Goal: Task Accomplishment & Management: Complete application form

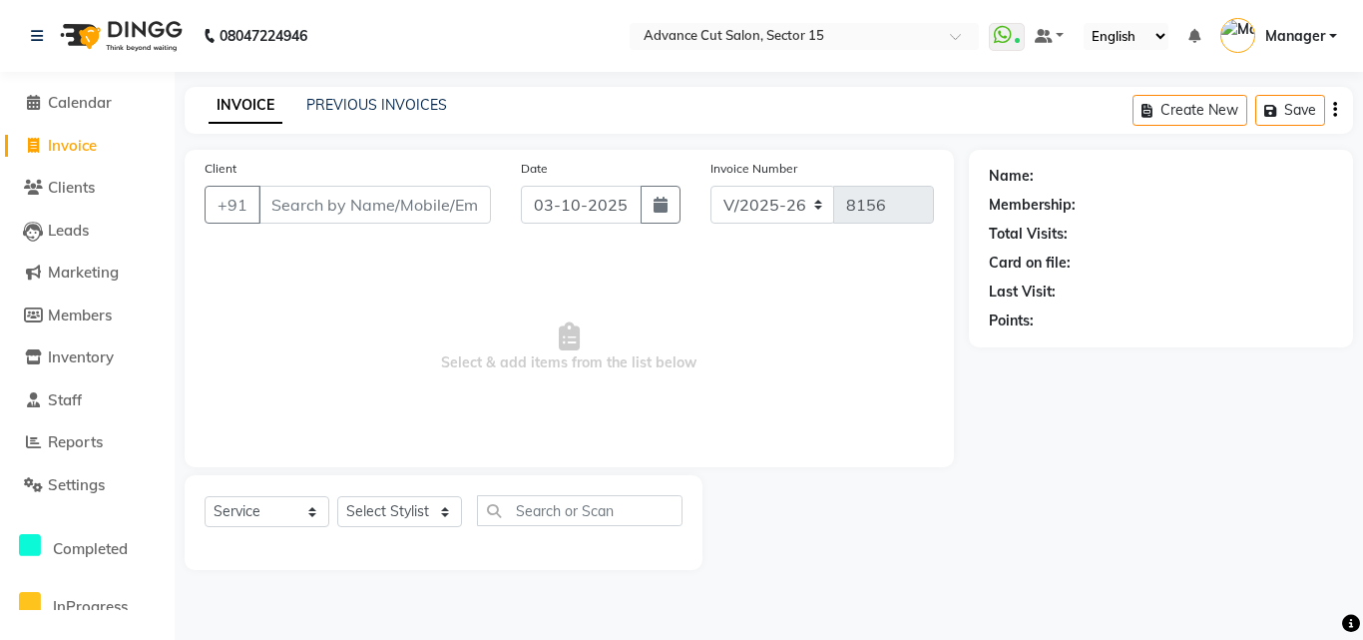
select select "6255"
select select "service"
click at [388, 101] on link "PREVIOUS INVOICES" at bounding box center [376, 105] width 141 height 18
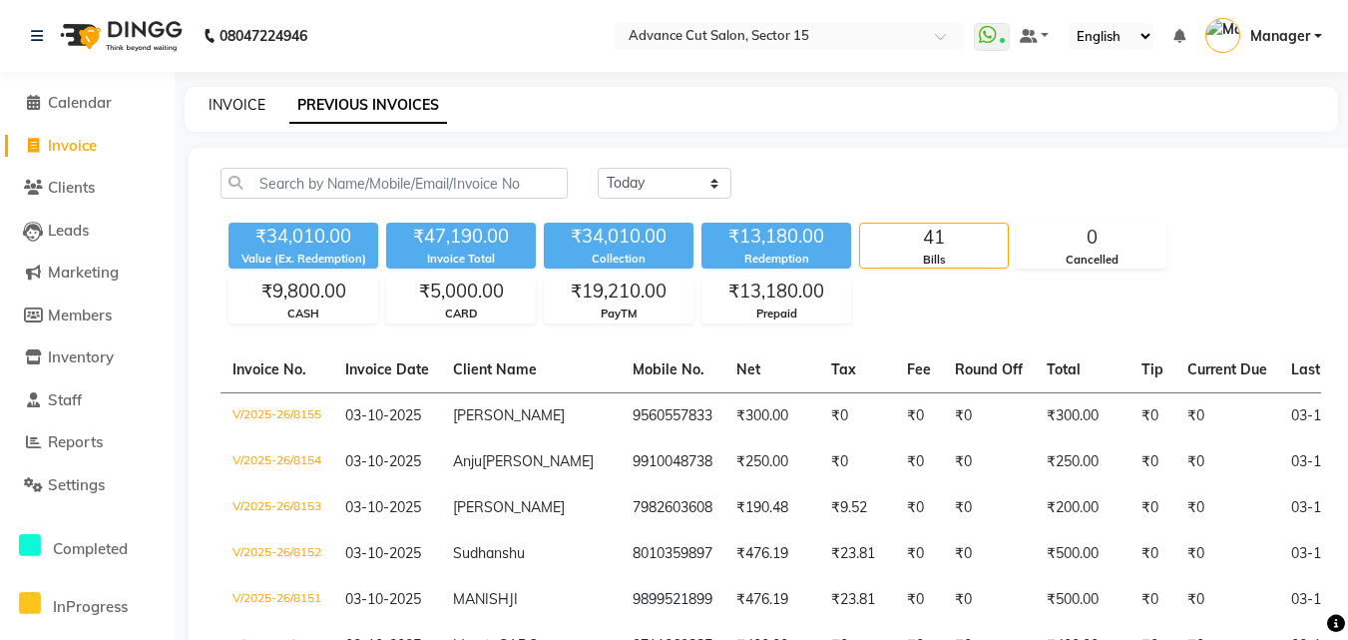
click at [257, 100] on link "INVOICE" at bounding box center [237, 105] width 57 height 18
select select "service"
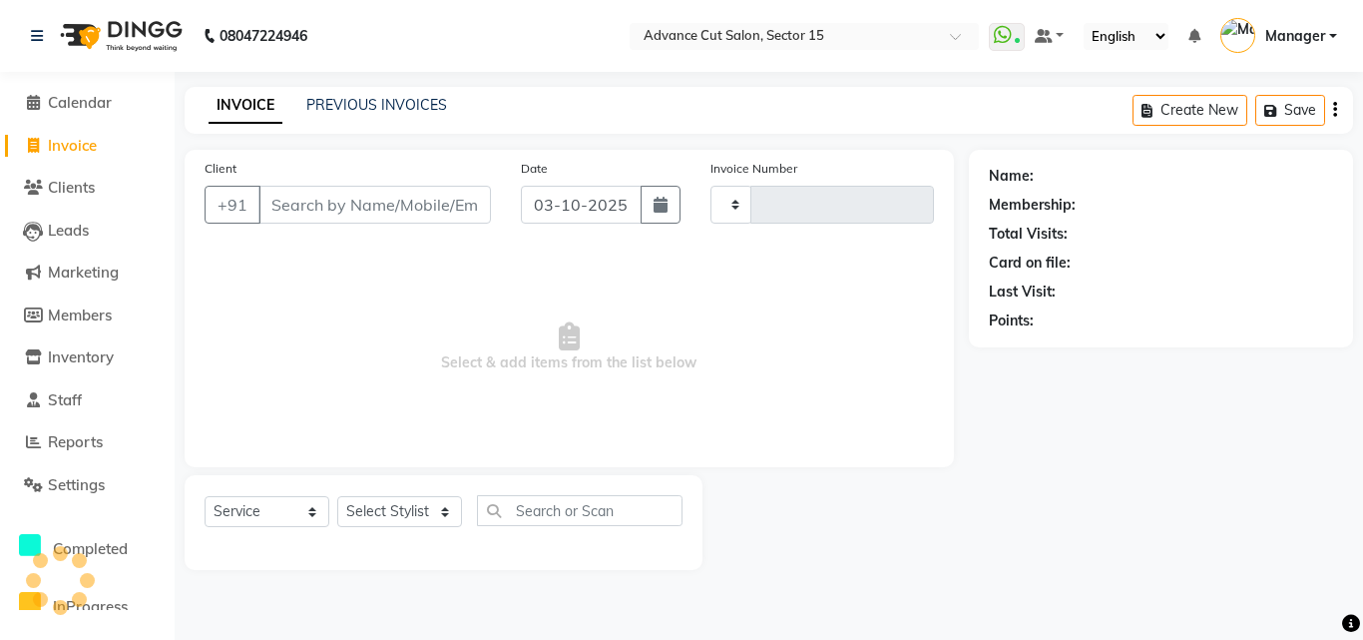
type input "8156"
select select "6255"
click at [317, 203] on input "Client" at bounding box center [374, 205] width 232 height 38
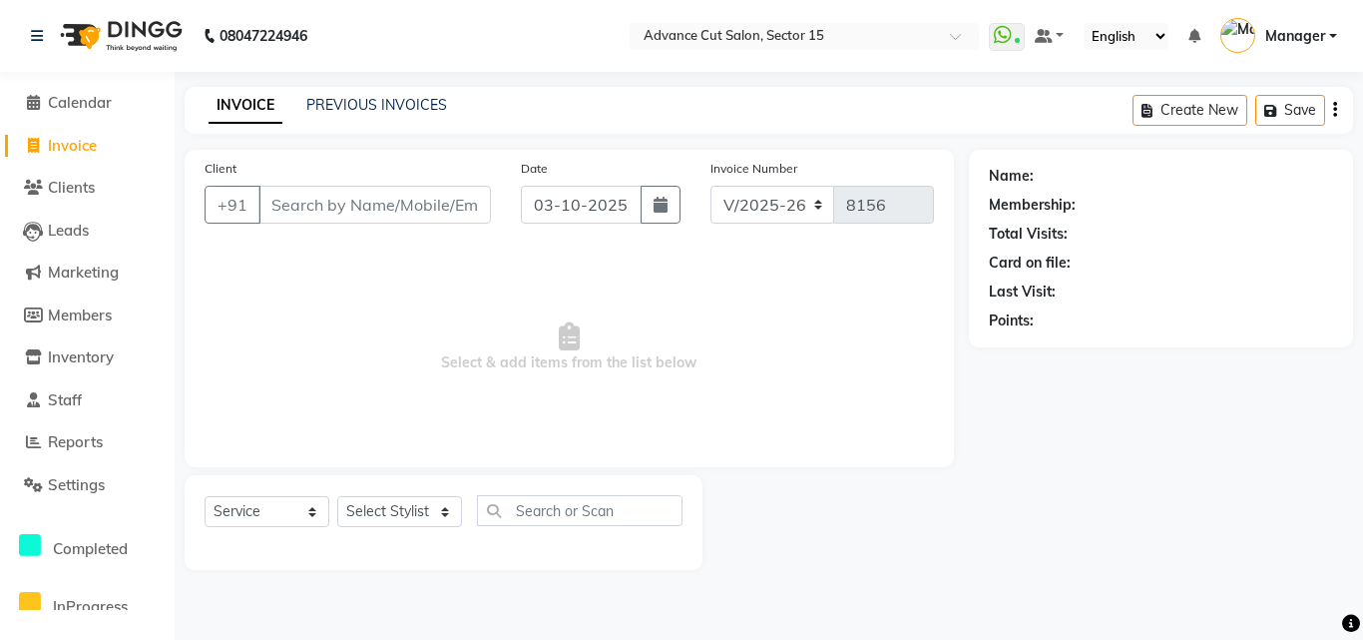
click at [317, 203] on input "Client" at bounding box center [374, 205] width 232 height 38
click at [316, 202] on input "Client" at bounding box center [374, 205] width 232 height 38
click at [316, 201] on input "Client" at bounding box center [374, 205] width 232 height 38
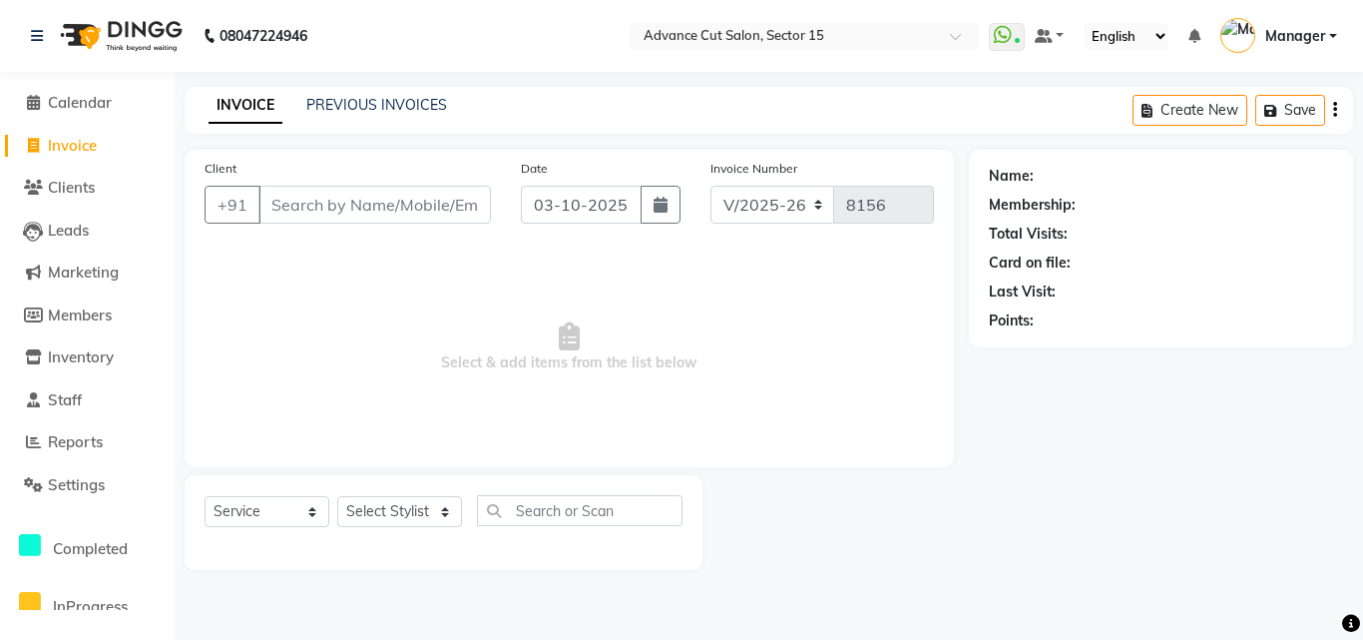
click at [316, 201] on input "Client" at bounding box center [374, 205] width 232 height 38
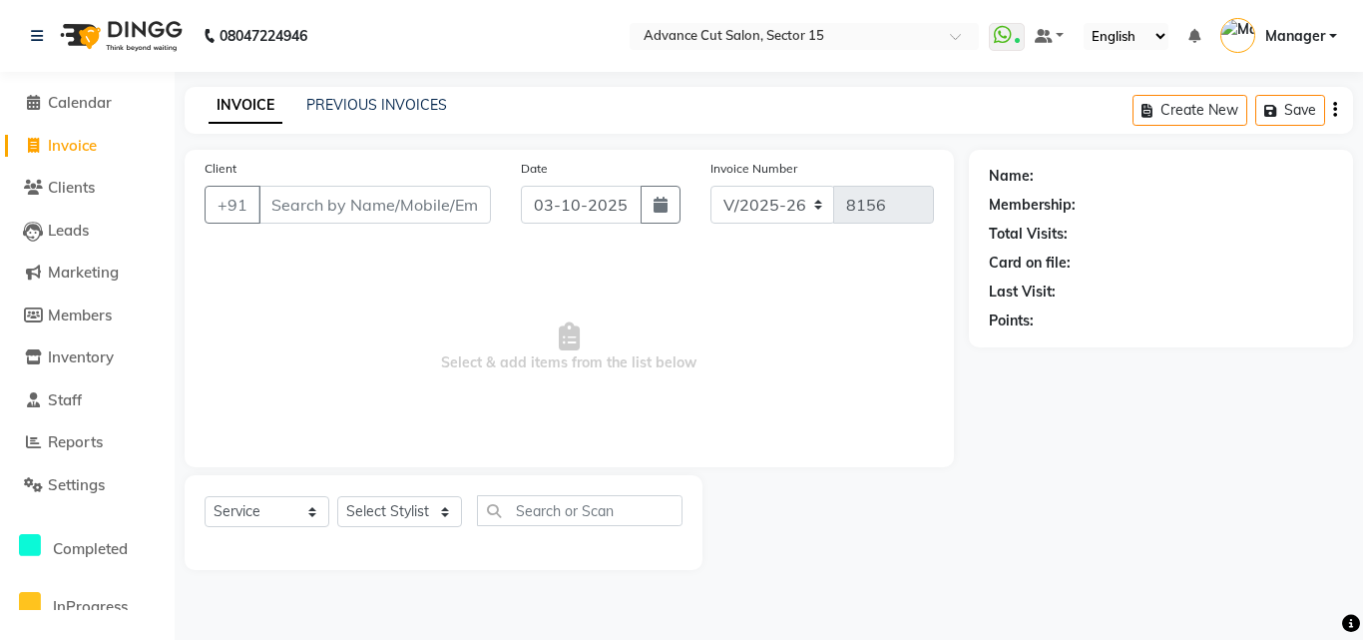
click at [316, 201] on input "Client" at bounding box center [374, 205] width 232 height 38
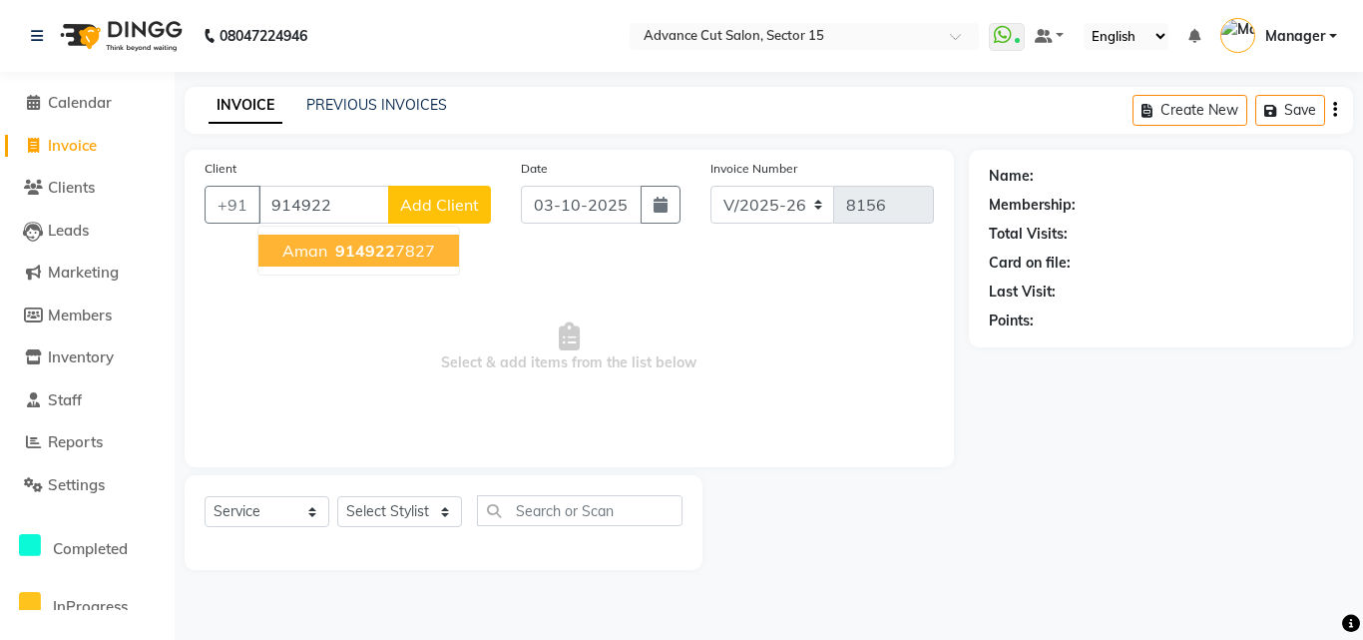
click at [344, 257] on span "914922" at bounding box center [365, 250] width 60 height 20
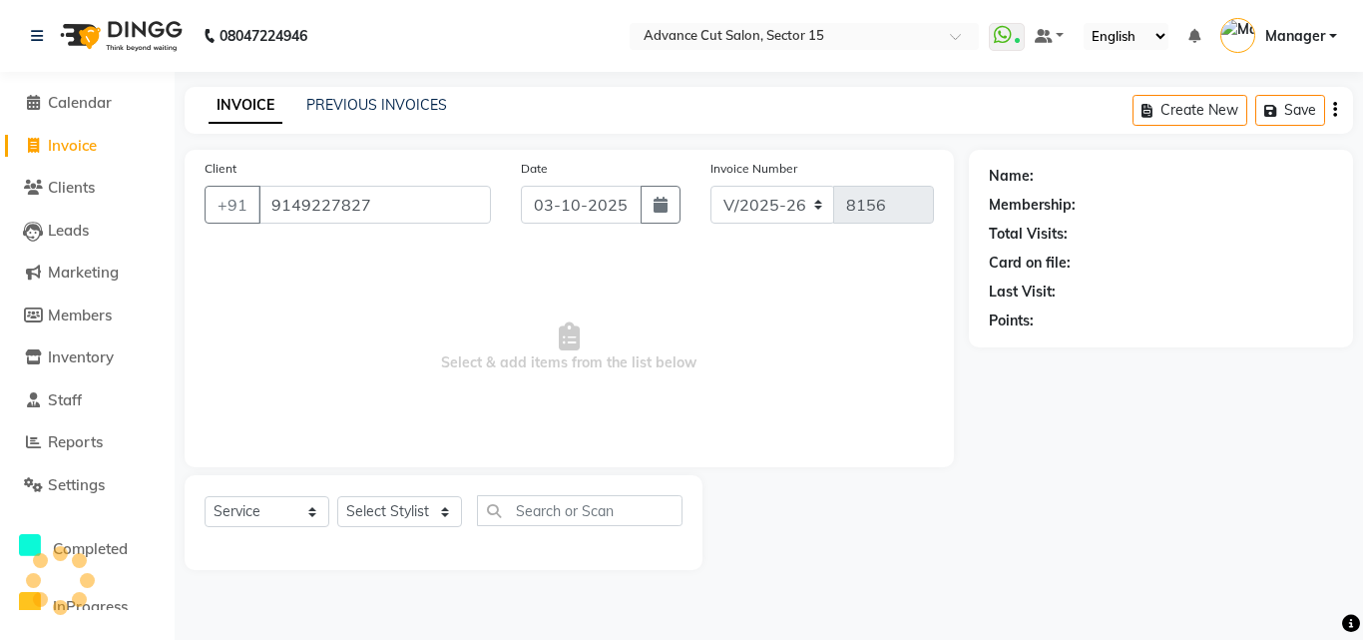
type input "9149227827"
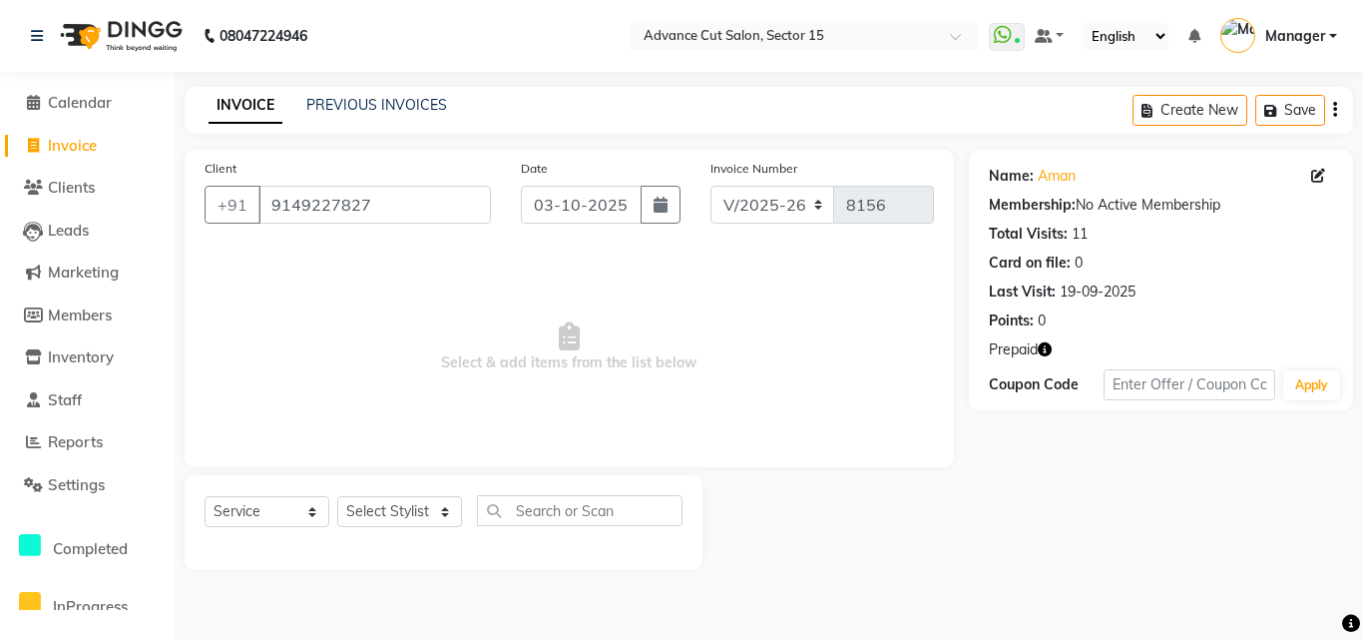
click at [1049, 351] on icon "button" at bounding box center [1045, 349] width 14 height 14
click at [1044, 175] on link "Aman" at bounding box center [1057, 176] width 38 height 21
click at [371, 511] on select "Select Stylist Advance Cut ASIF FARMAN HAIDER Iqbal KASHISH LUCKY Manager MANOJ…" at bounding box center [399, 511] width 125 height 31
select select "46508"
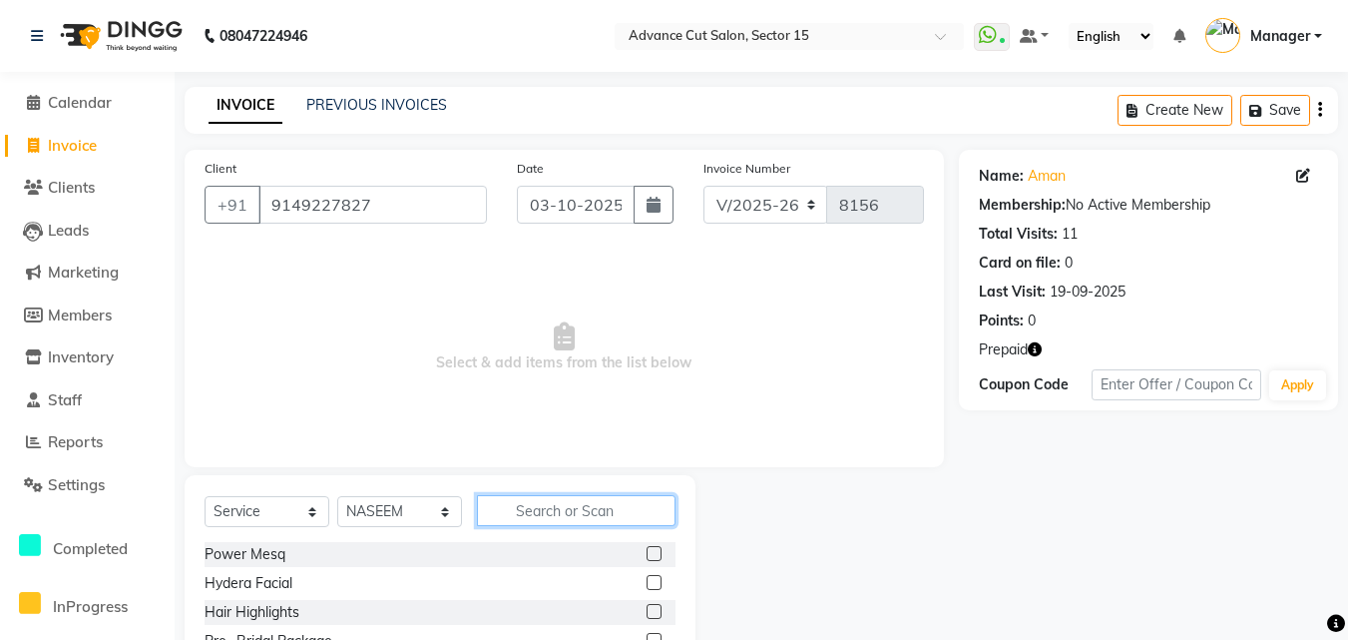
click at [556, 508] on input "text" at bounding box center [576, 510] width 199 height 31
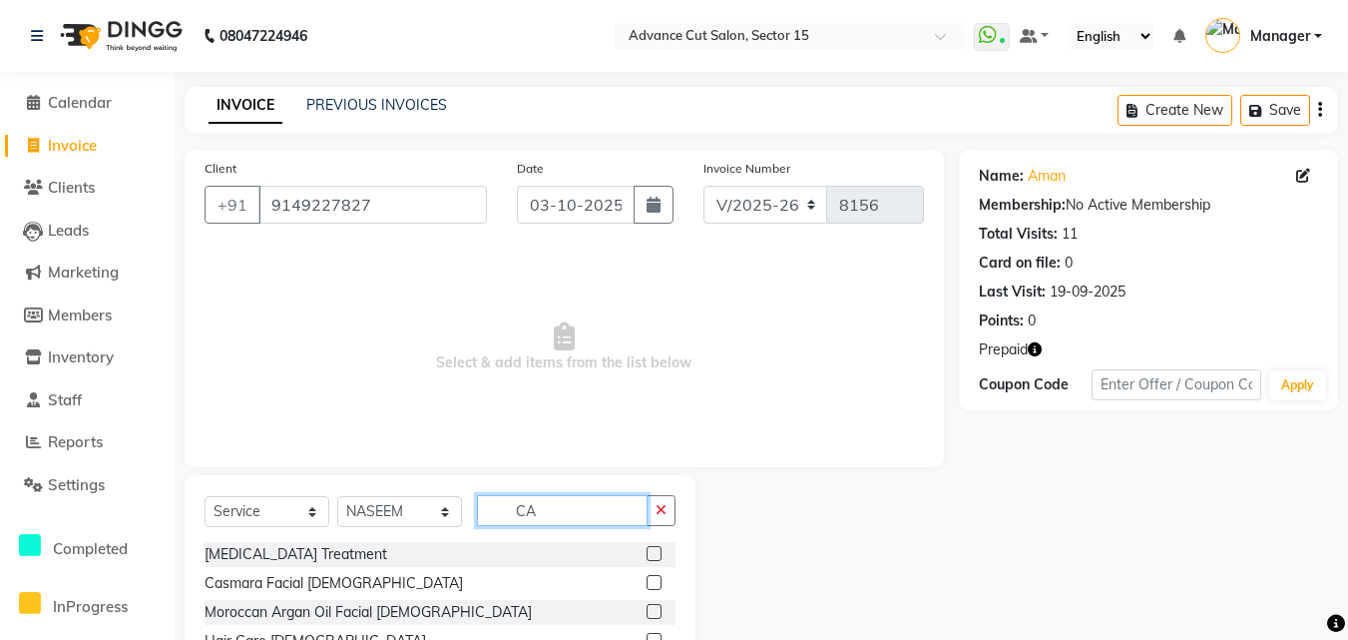
type input "C"
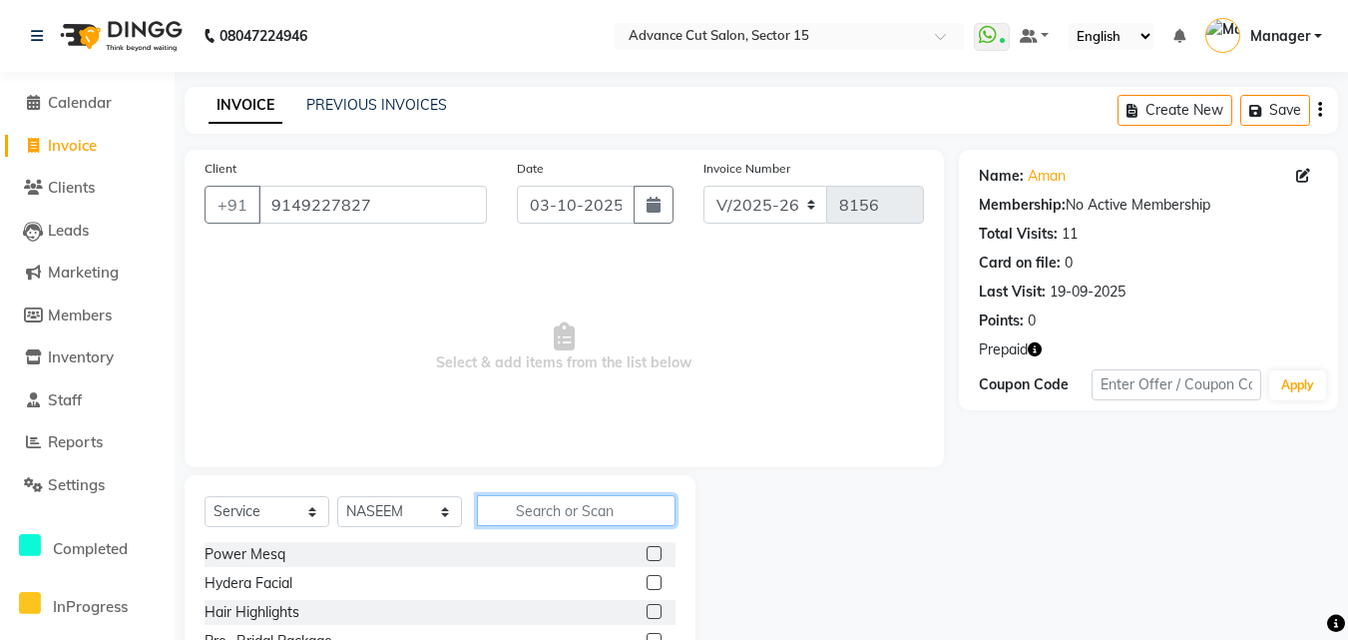
click at [544, 514] on input "text" at bounding box center [576, 510] width 199 height 31
click at [535, 508] on input "text" at bounding box center [576, 510] width 199 height 31
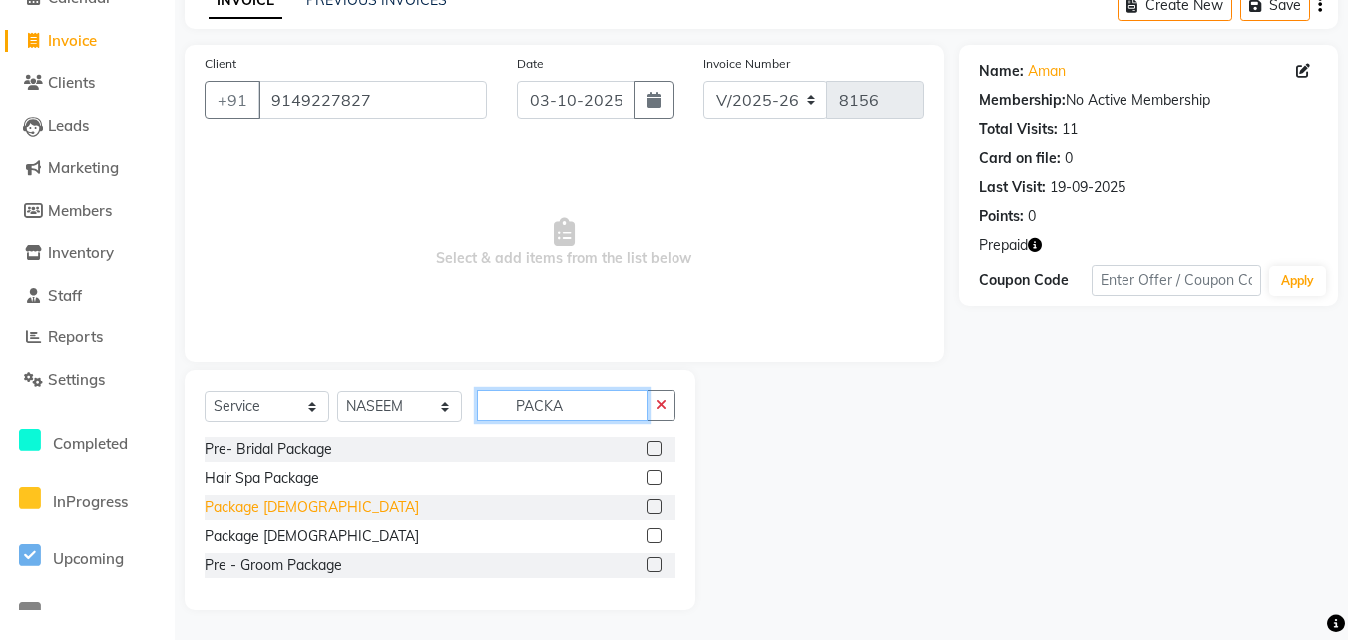
type input "PACKA"
click at [216, 507] on div "Package Male" at bounding box center [312, 507] width 215 height 21
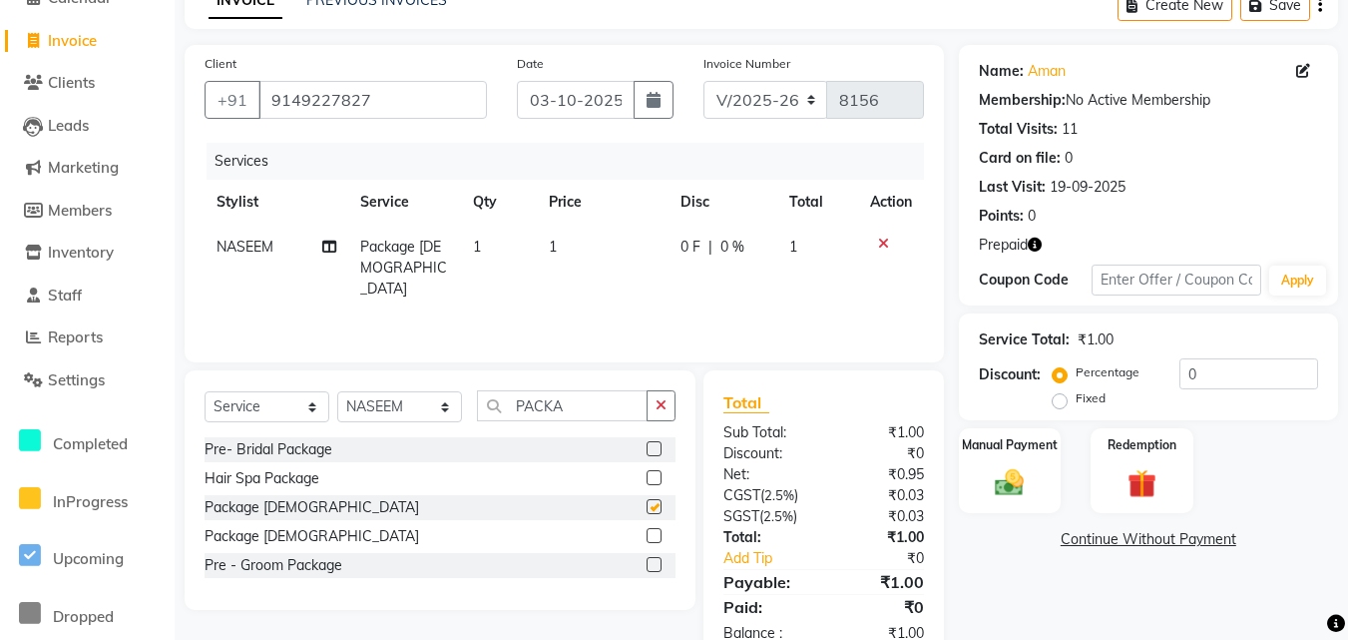
checkbox input "false"
click at [601, 246] on td "1" at bounding box center [603, 268] width 132 height 87
select select "46508"
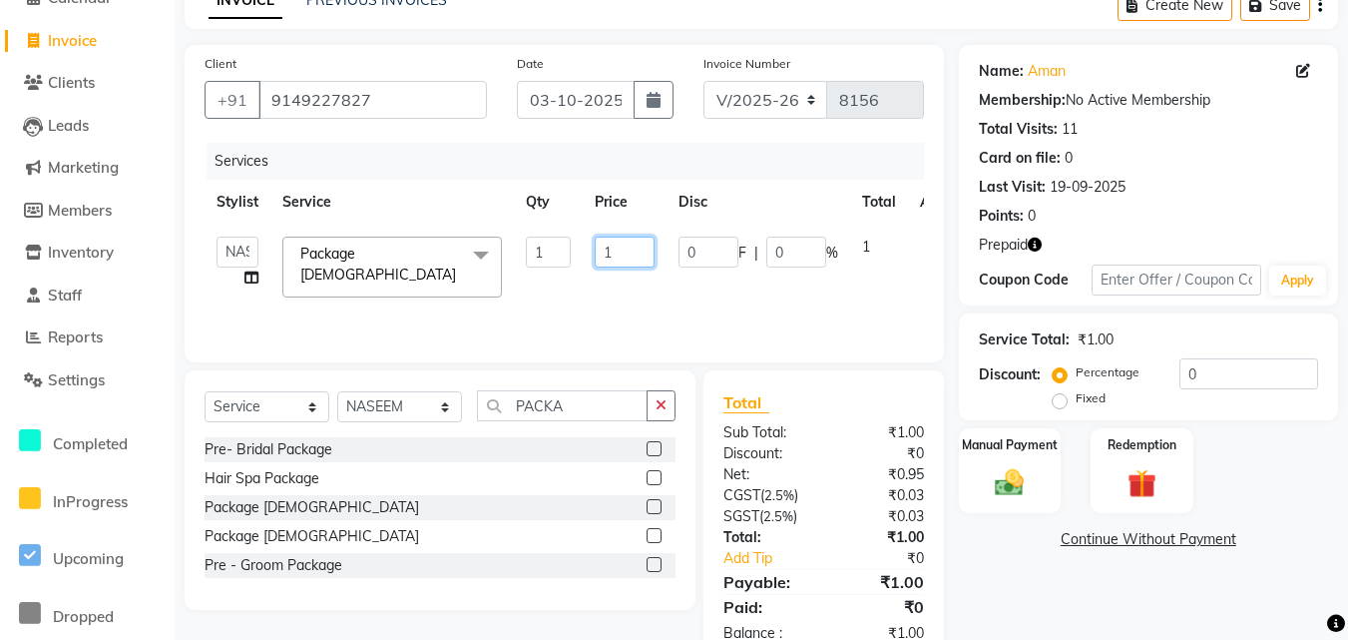
click at [621, 248] on input "1" at bounding box center [625, 251] width 60 height 31
type input "2500"
click at [658, 178] on div "Services" at bounding box center [573, 161] width 732 height 37
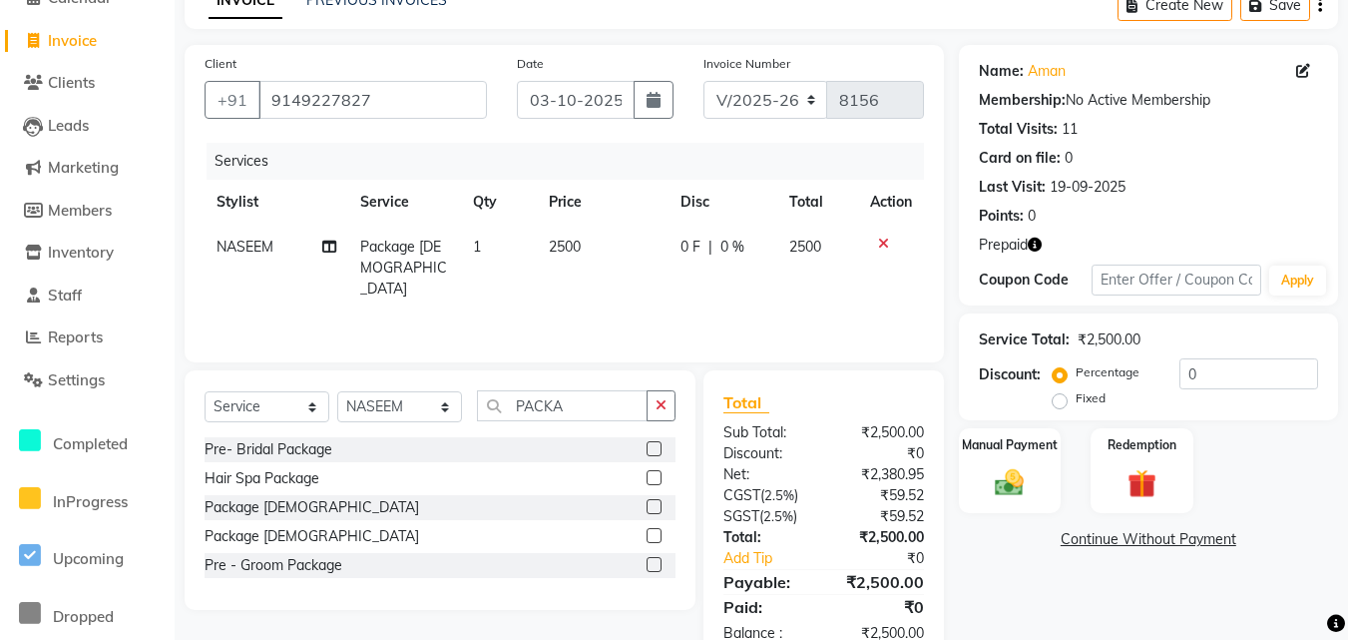
scroll to position [159, 0]
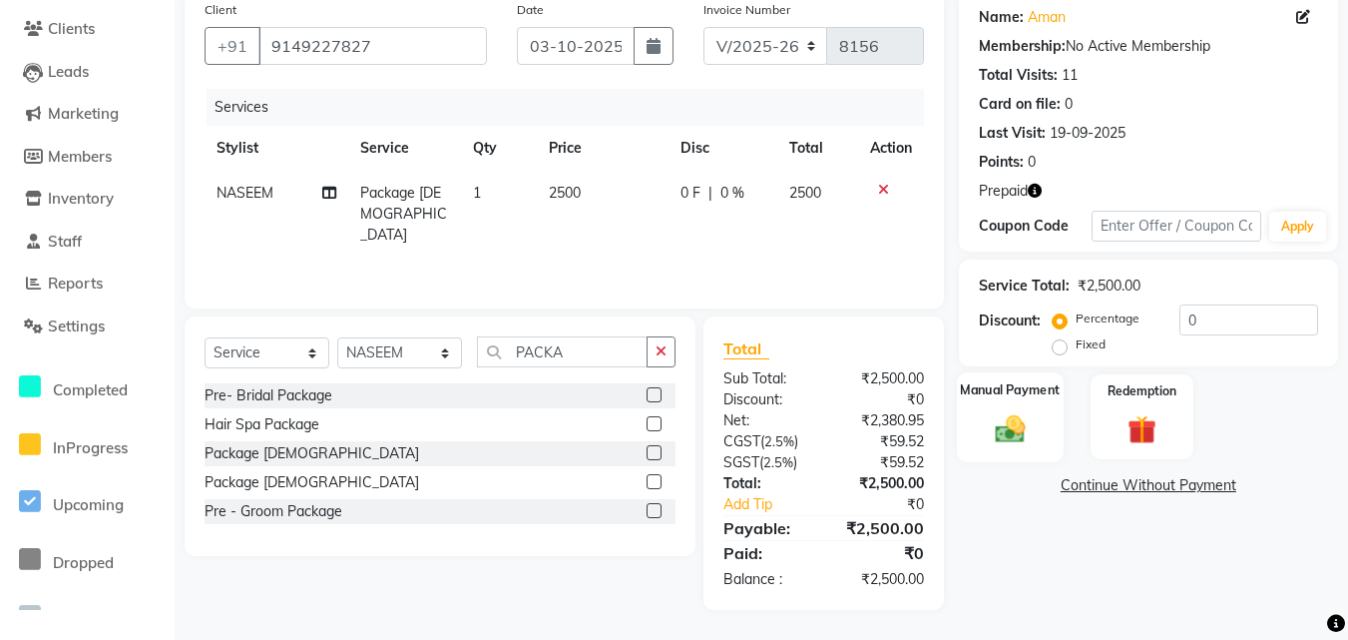
click at [1054, 428] on div "Manual Payment" at bounding box center [1010, 416] width 107 height 89
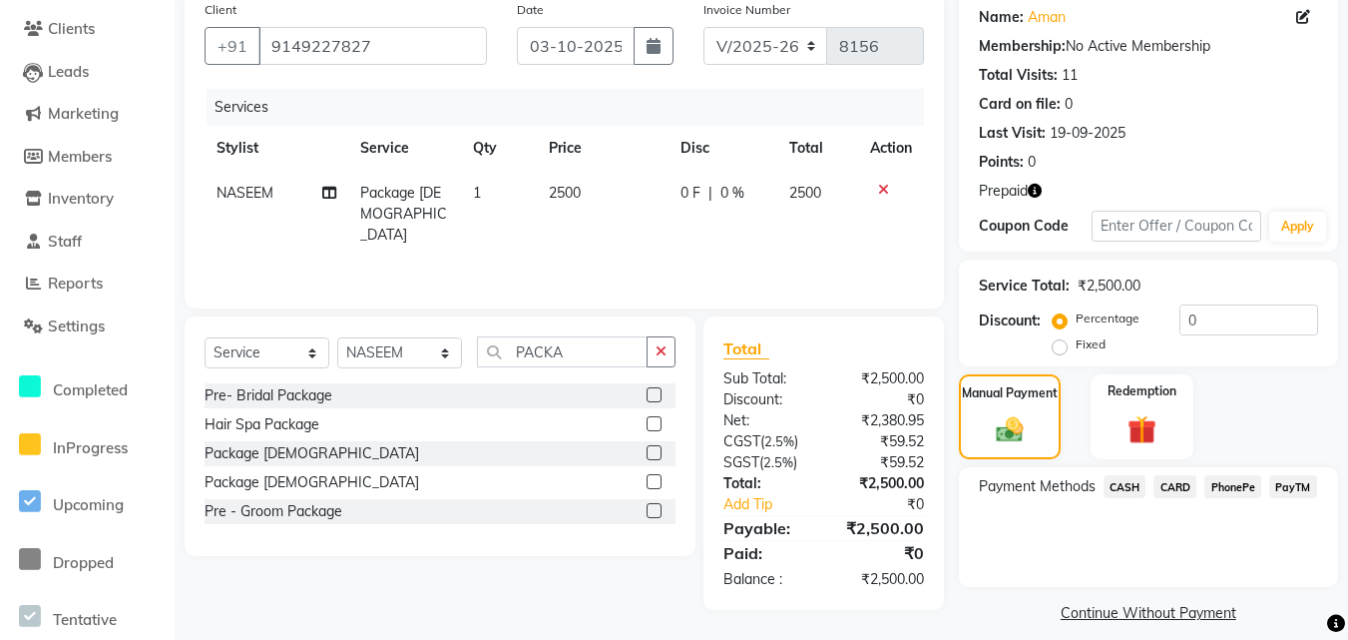
click at [1288, 485] on span "PayTM" at bounding box center [1293, 486] width 48 height 23
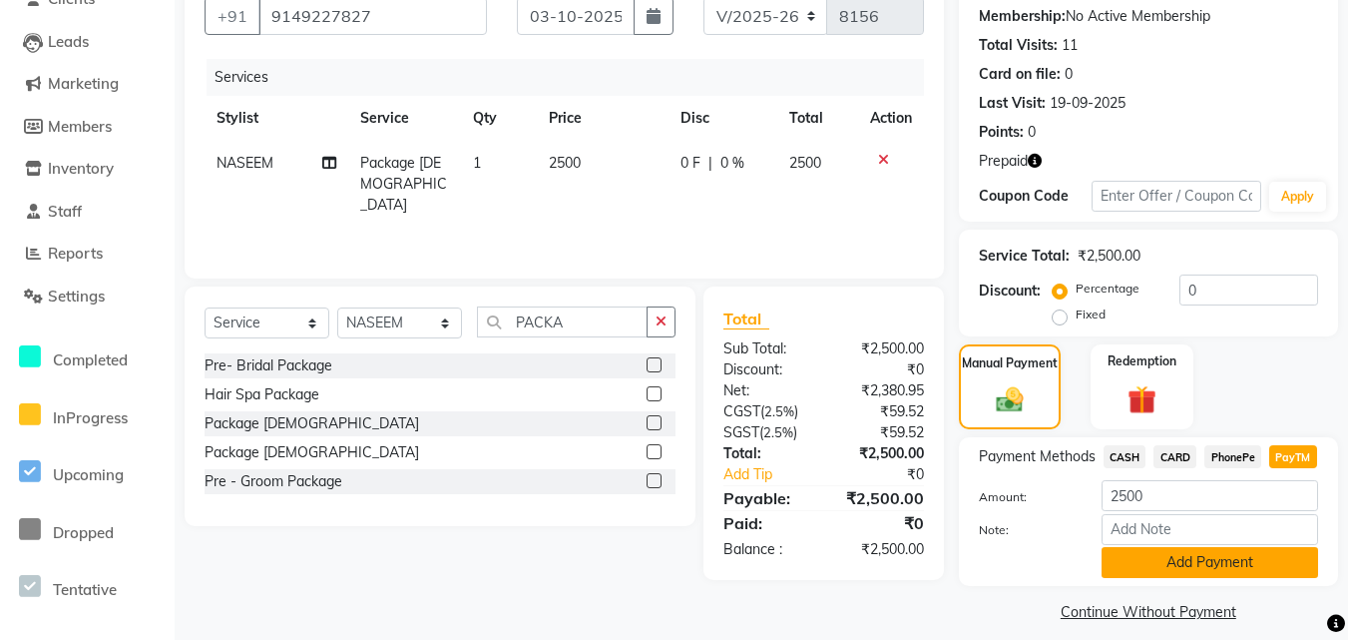
scroll to position [206, 0]
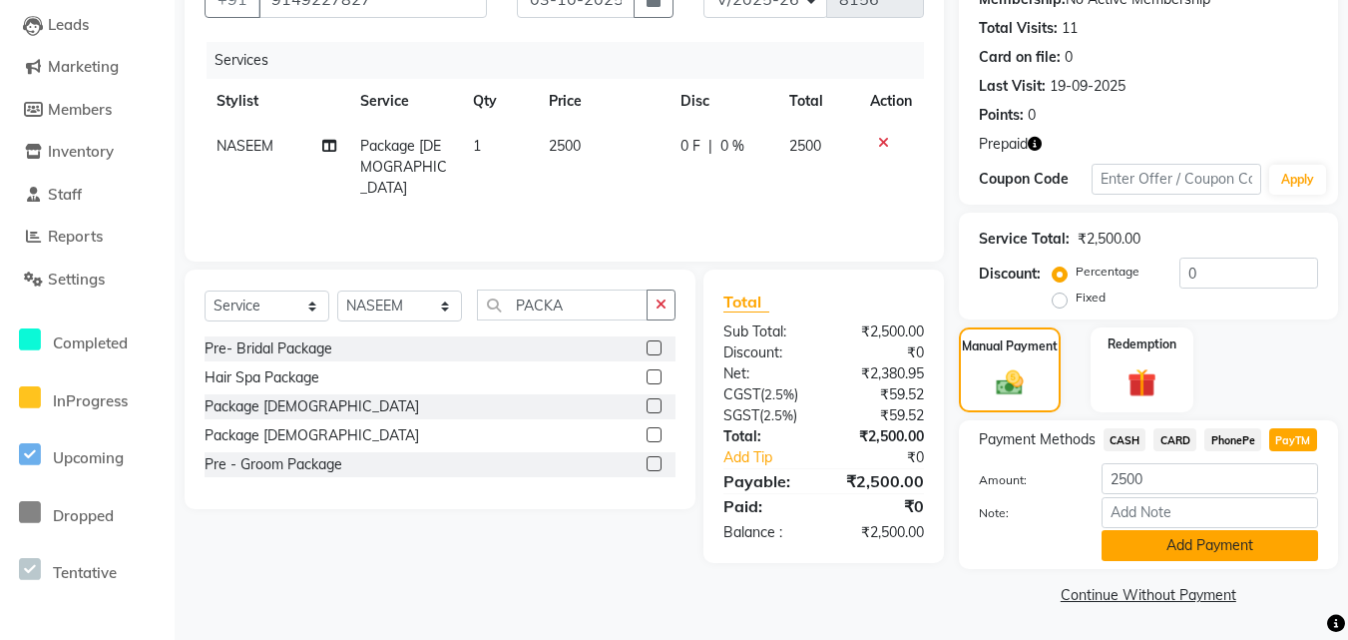
click at [1260, 543] on button "Add Payment" at bounding box center [1210, 545] width 217 height 31
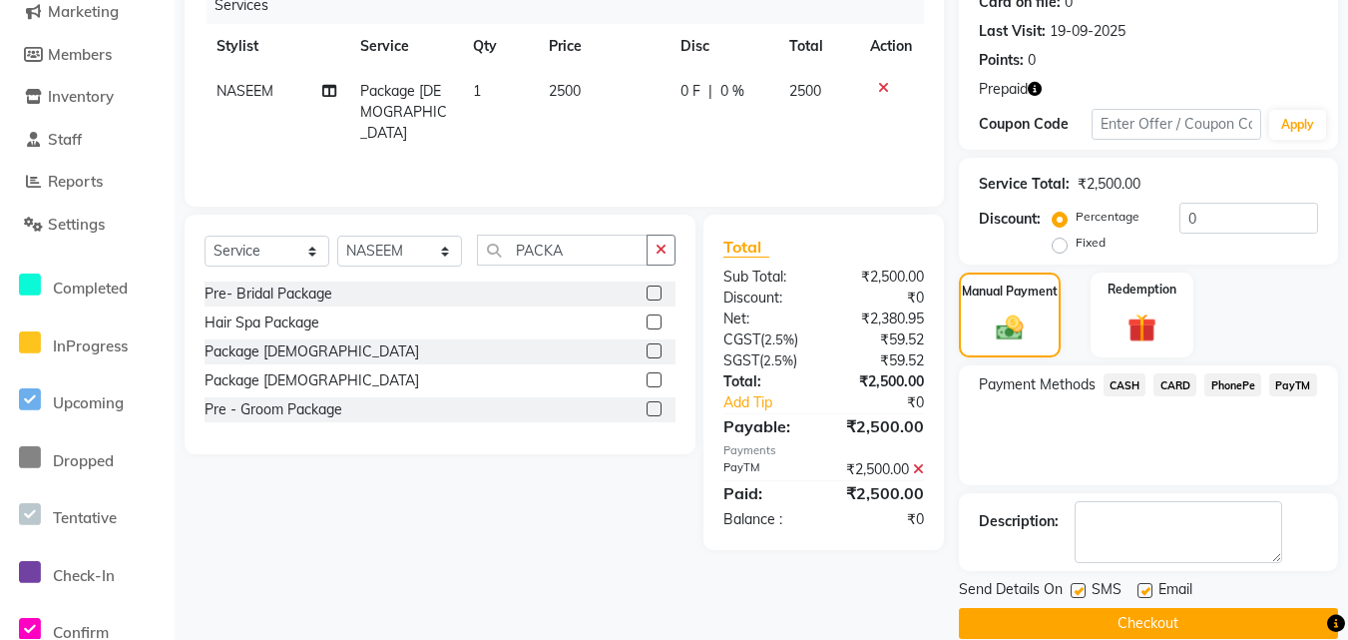
scroll to position [289, 0]
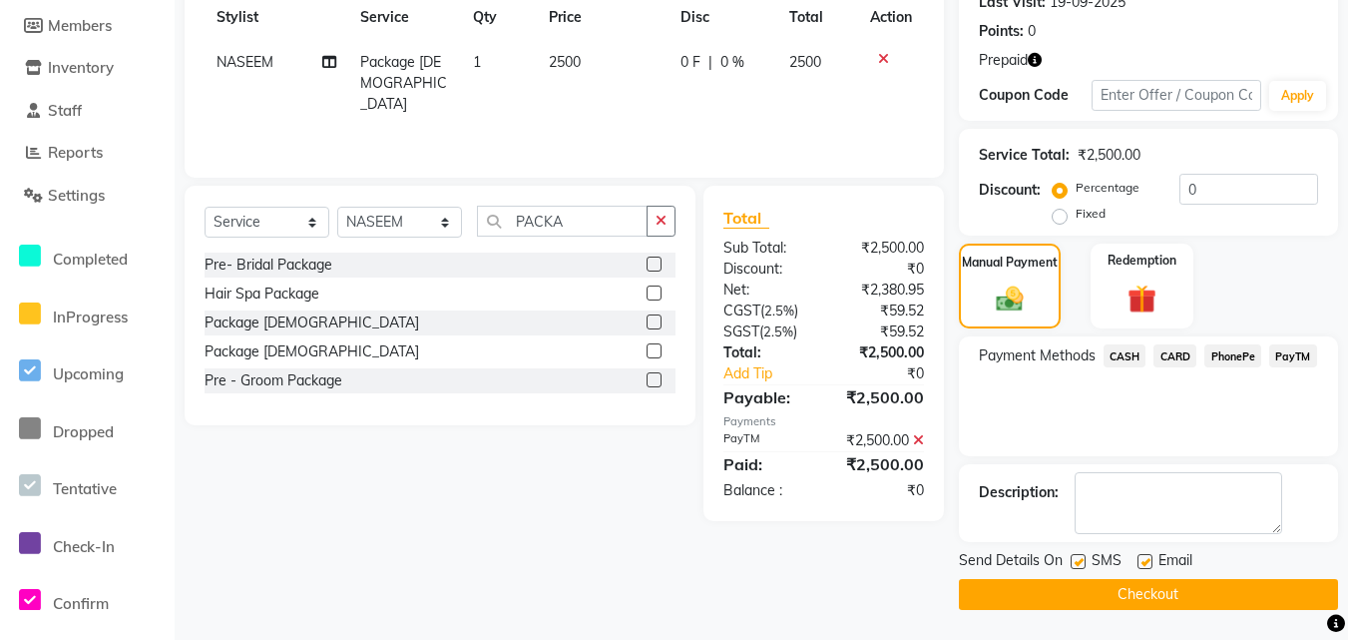
click at [1079, 561] on label at bounding box center [1078, 561] width 15 height 15
click at [1079, 561] on input "checkbox" at bounding box center [1077, 562] width 13 height 13
checkbox input "false"
drag, startPoint x: 1149, startPoint y: 565, endPoint x: 1167, endPoint y: 612, distance: 50.2
click at [1150, 565] on label at bounding box center [1145, 561] width 15 height 15
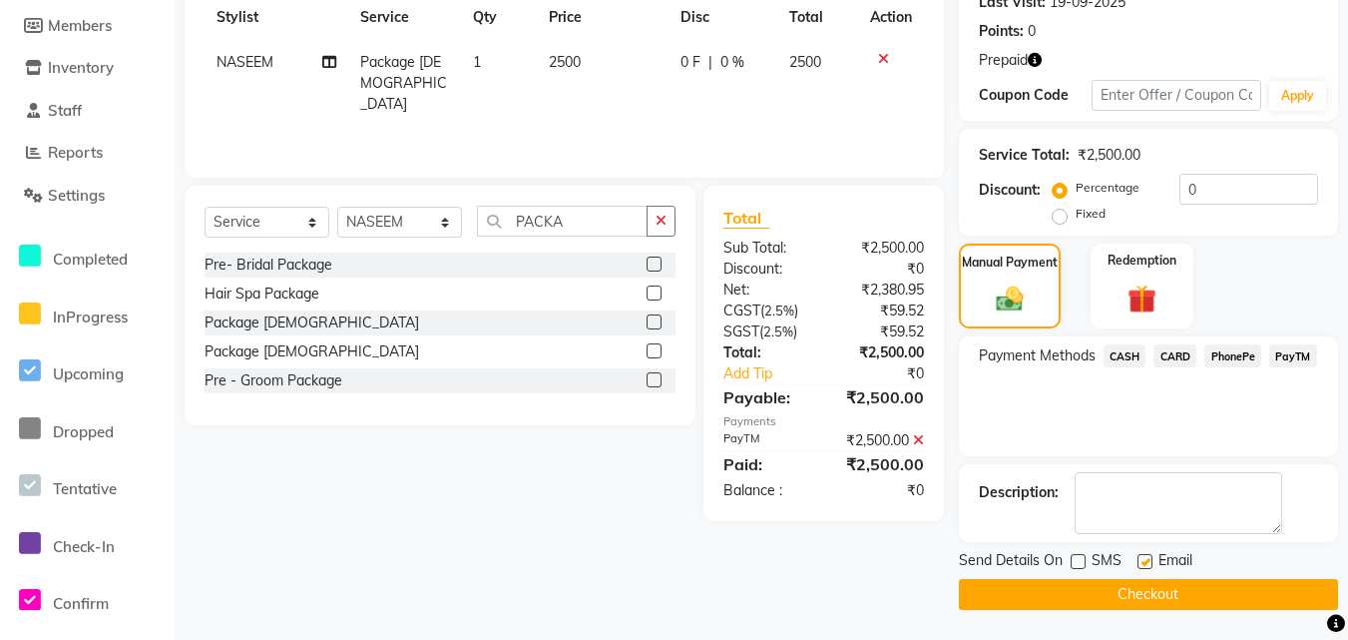
click at [1150, 565] on input "checkbox" at bounding box center [1144, 562] width 13 height 13
checkbox input "false"
click at [1167, 612] on main "INVOICE PREVIOUS INVOICES Create New Save Client +91 9149227827 Date 03-10-2025…" at bounding box center [761, 218] width 1173 height 842
click at [1080, 597] on button "Checkout" at bounding box center [1148, 594] width 379 height 31
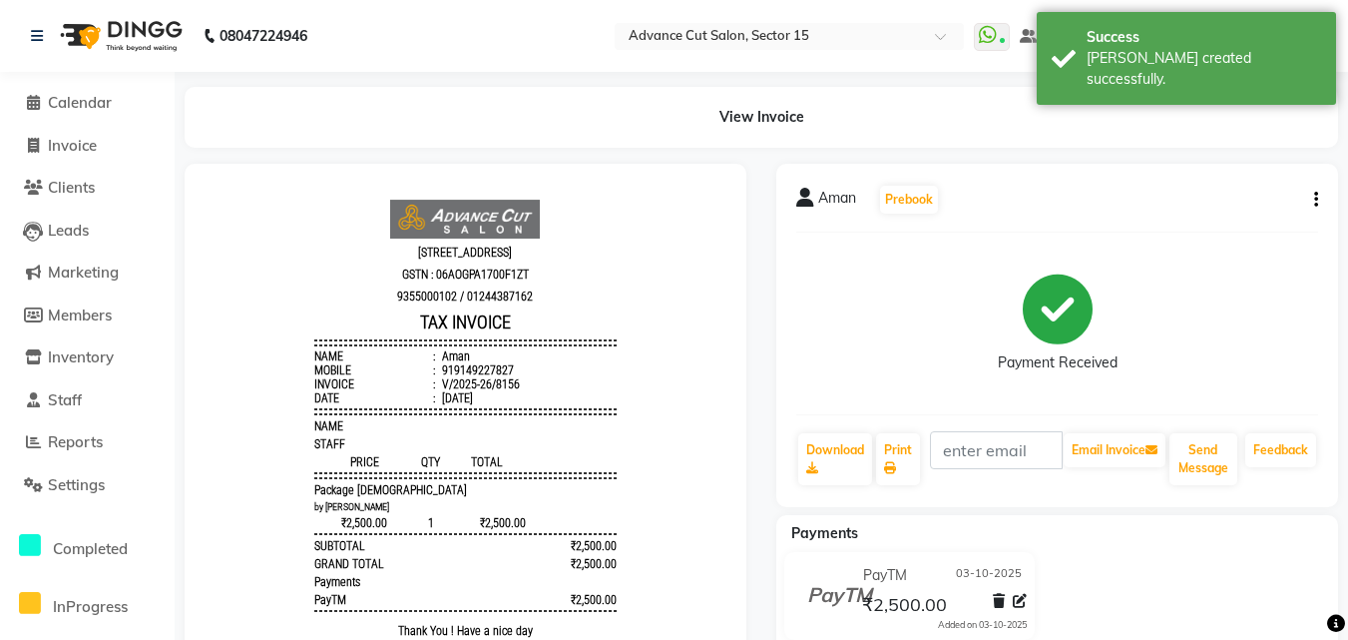
scroll to position [16, 0]
click at [503, 363] on li "Mobile : 919149227827" at bounding box center [464, 370] width 301 height 14
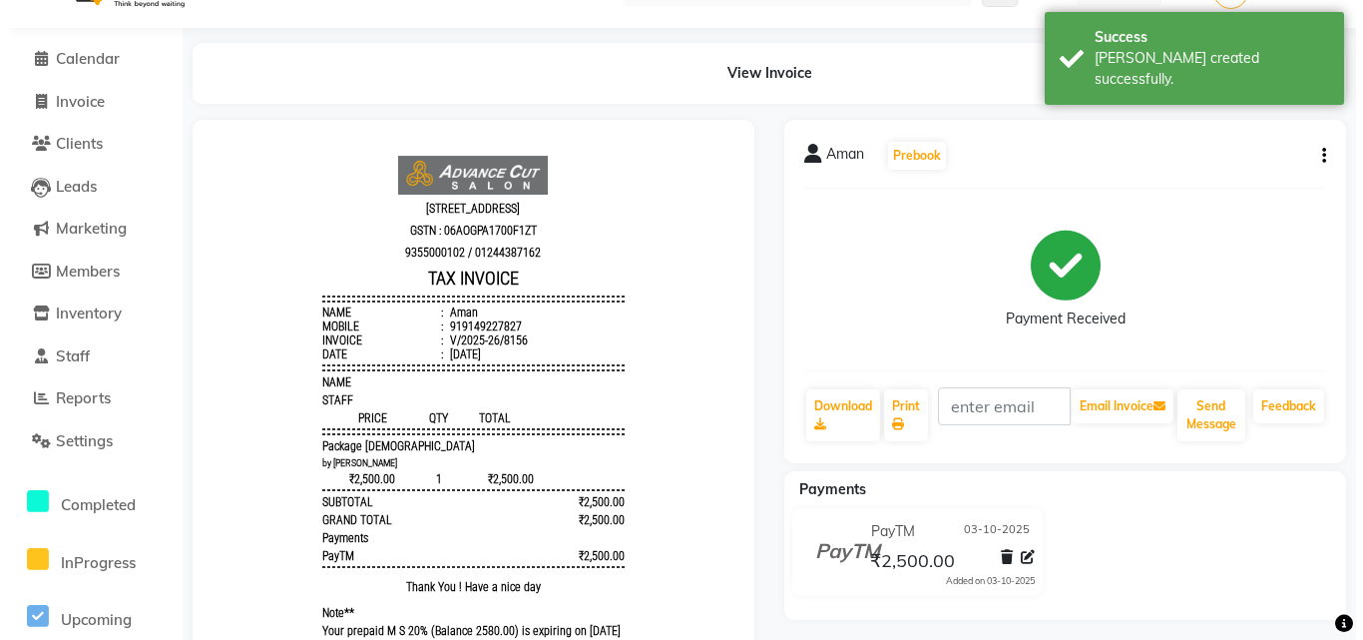
scroll to position [0, 0]
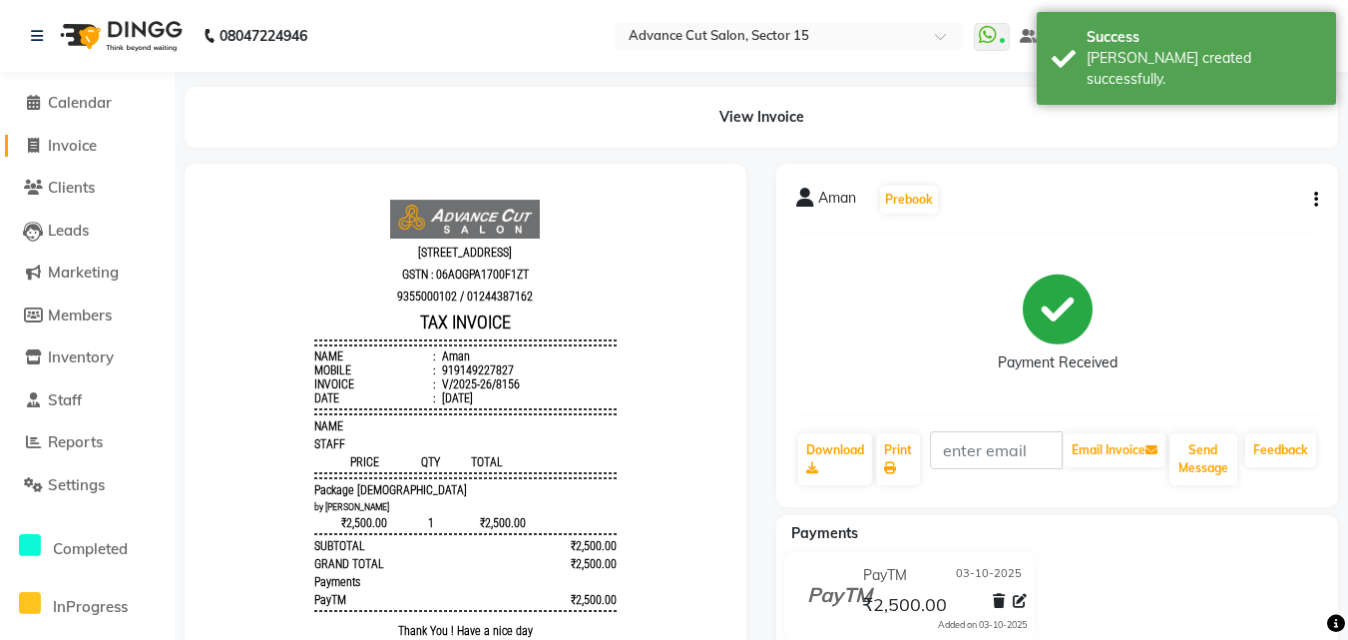
click at [89, 144] on span "Invoice" at bounding box center [72, 145] width 49 height 19
select select "6255"
select select "service"
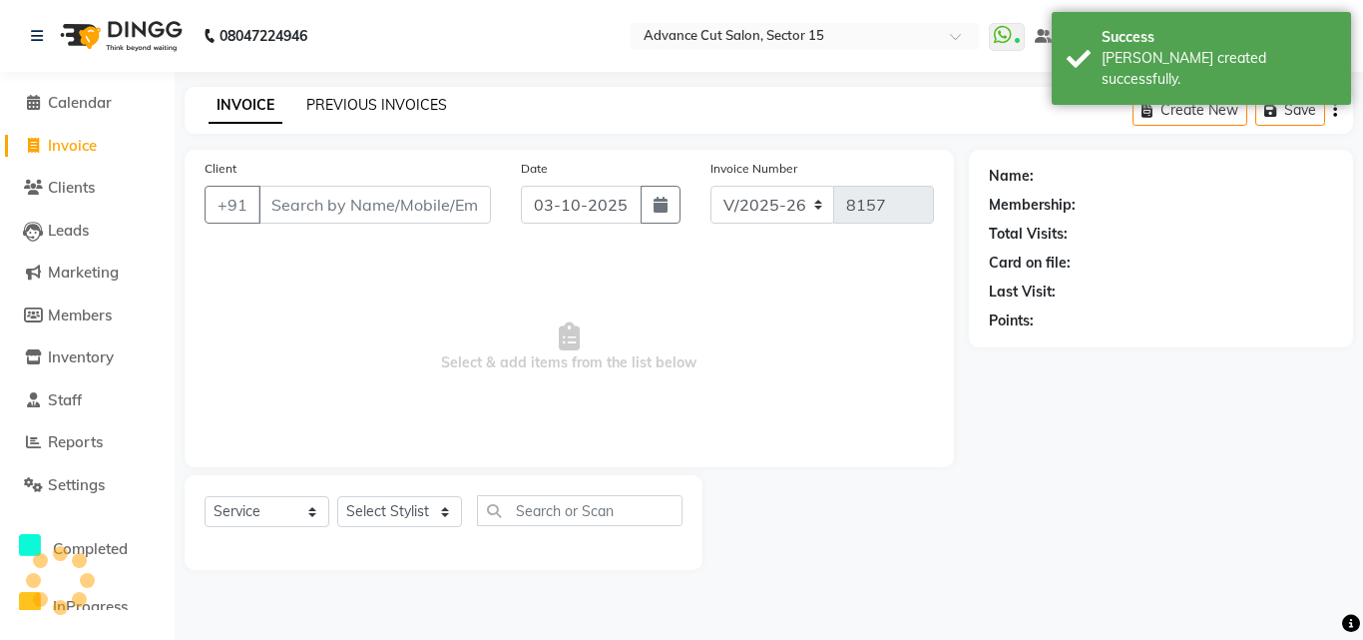
click at [346, 110] on link "PREVIOUS INVOICES" at bounding box center [376, 105] width 141 height 18
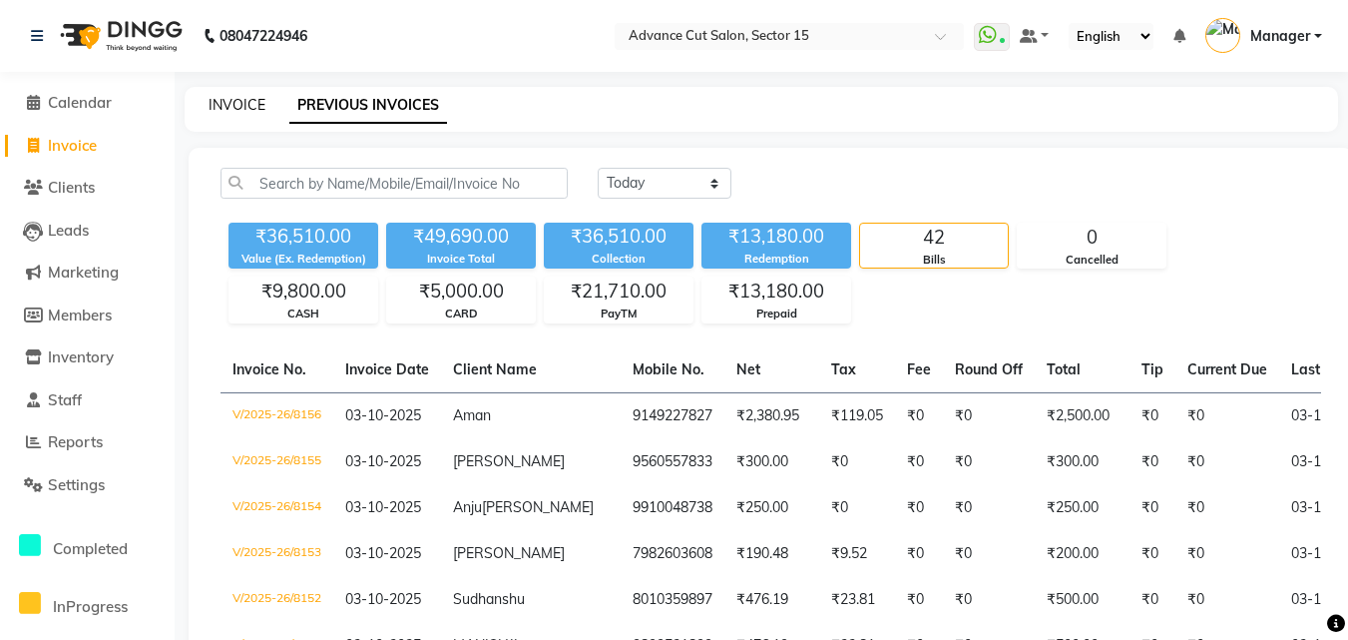
click at [250, 110] on link "INVOICE" at bounding box center [237, 105] width 57 height 18
select select "service"
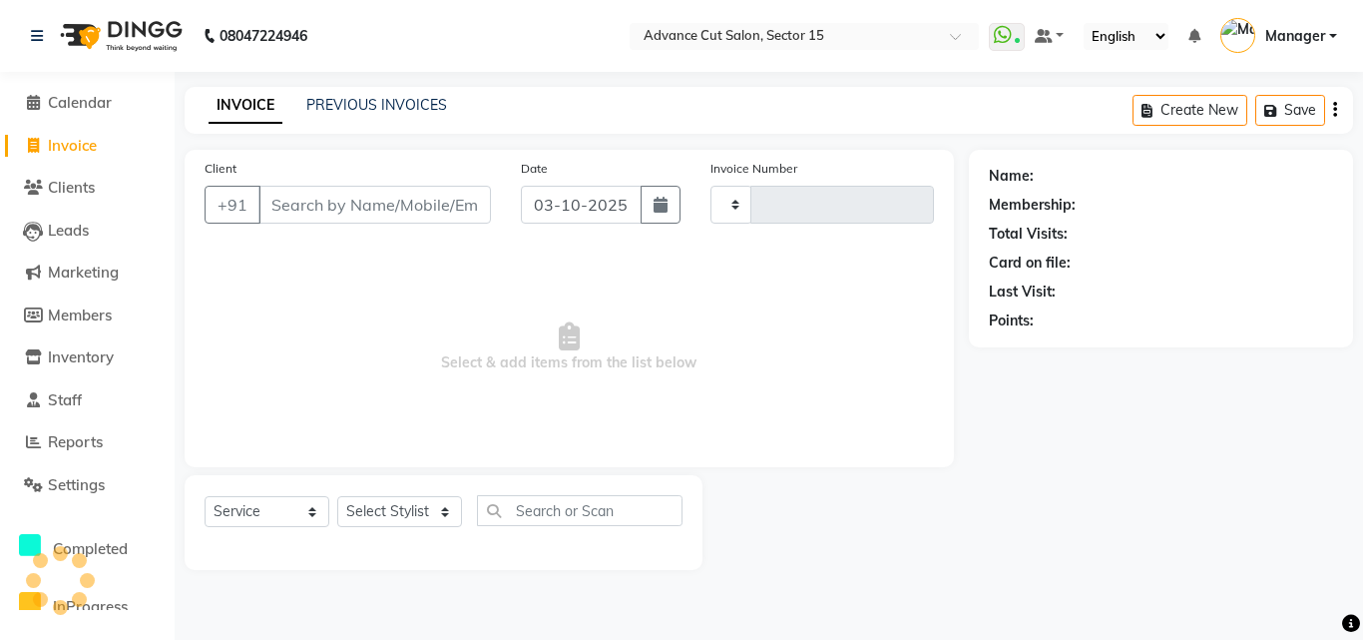
type input "8157"
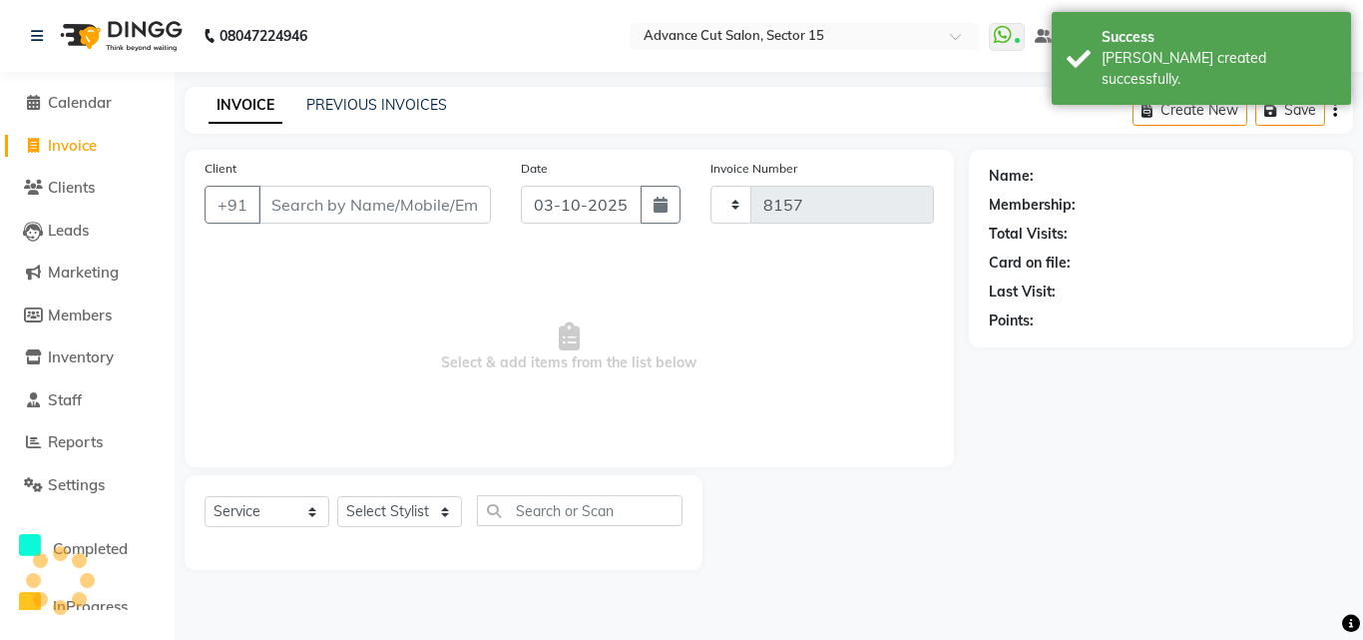
select select "6255"
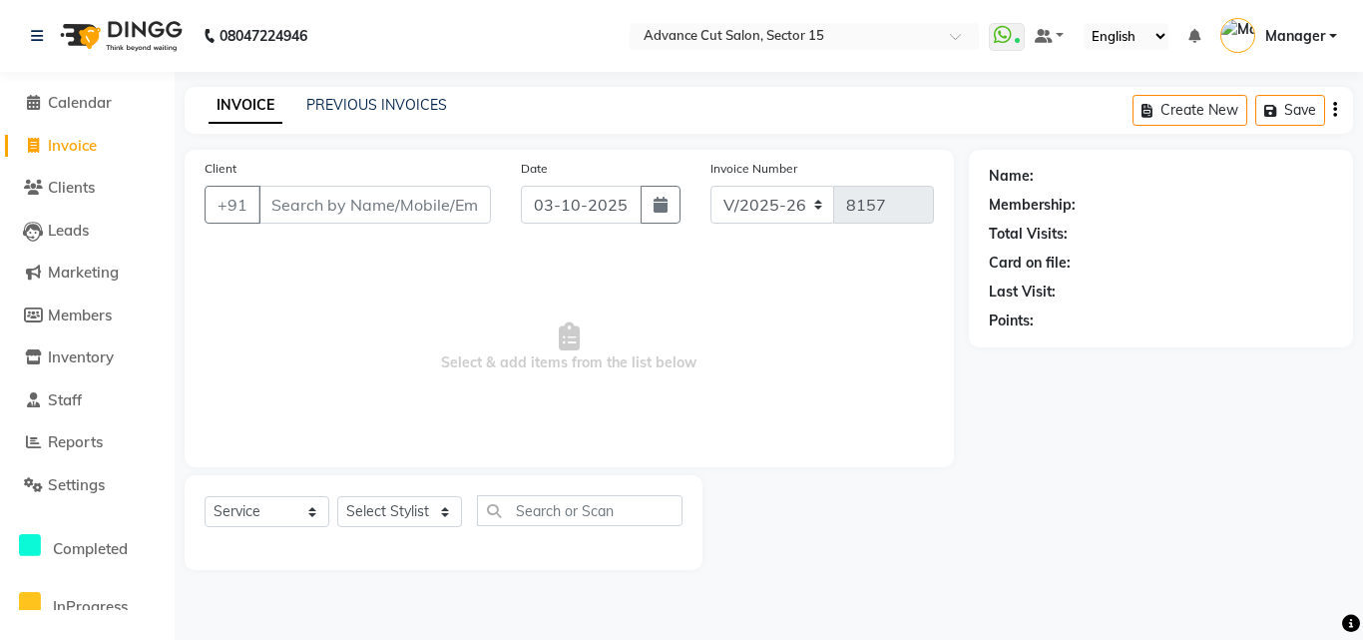
click at [336, 115] on div "PREVIOUS INVOICES" at bounding box center [376, 105] width 141 height 21
click at [335, 107] on link "PREVIOUS INVOICES" at bounding box center [376, 105] width 141 height 18
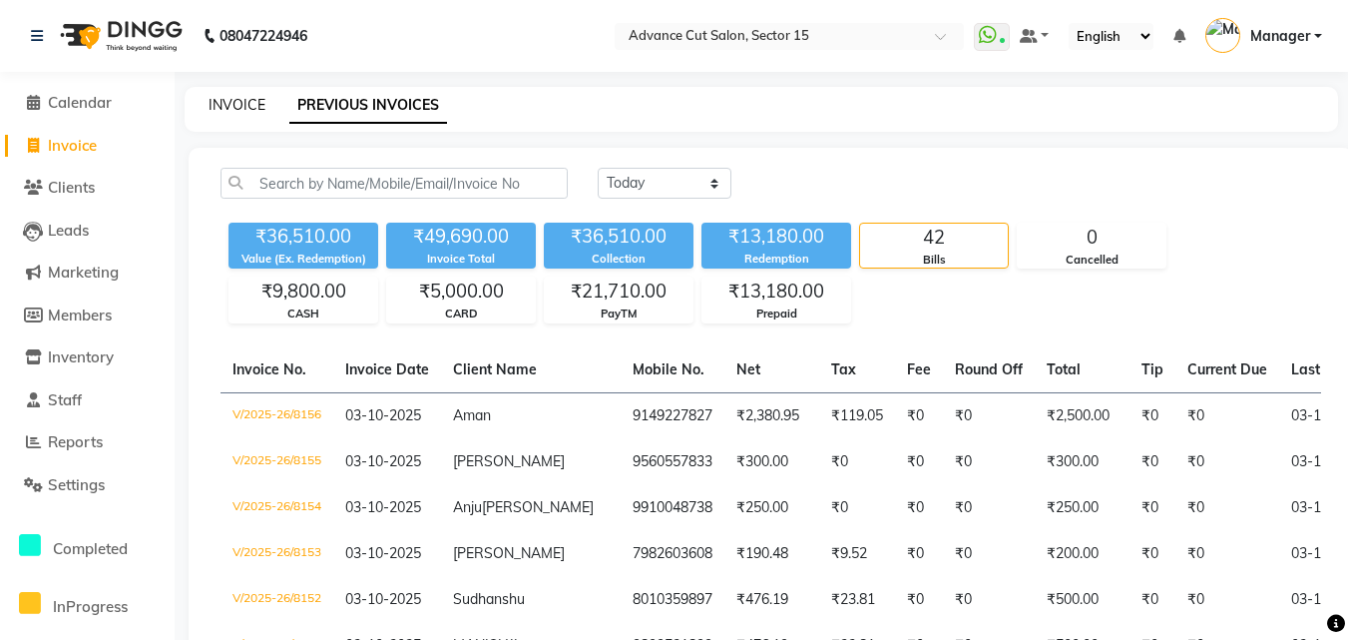
click at [244, 109] on link "INVOICE" at bounding box center [237, 105] width 57 height 18
select select "service"
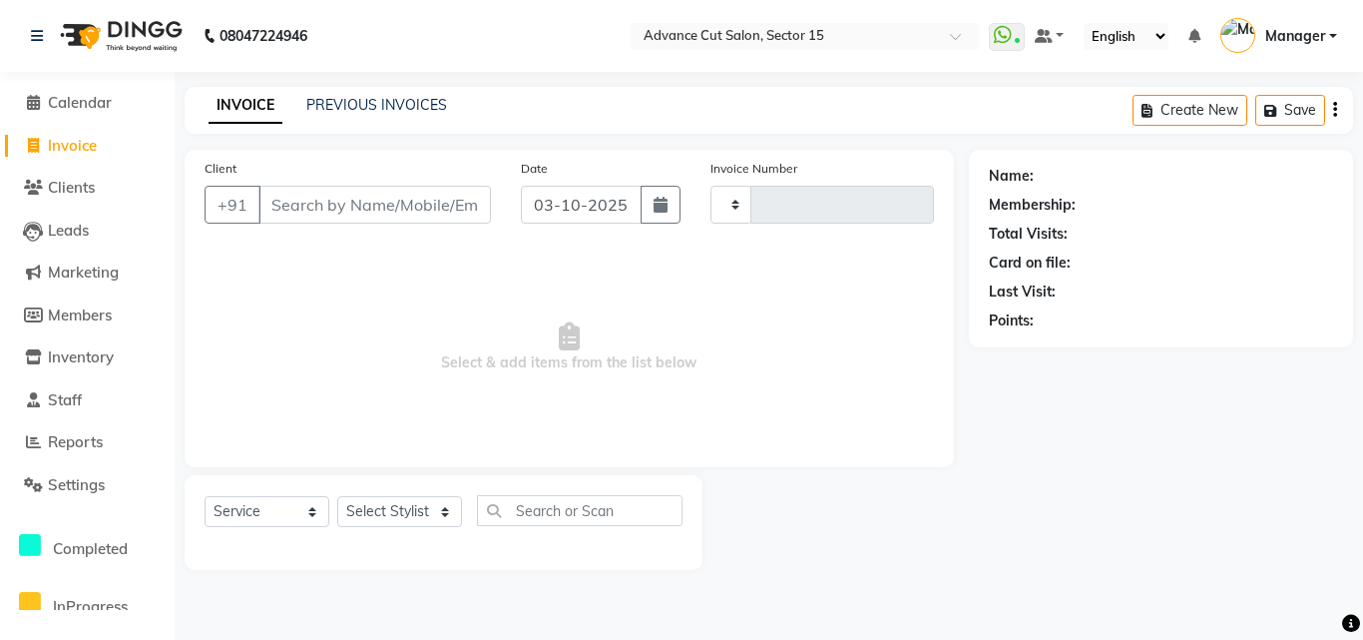
type input "8157"
select select "6255"
click at [1308, 17] on nav "08047224946 Select Location × Advance Cut Salon, Sector 15 WhatsApp Status ✕ St…" at bounding box center [681, 36] width 1363 height 72
click at [1301, 39] on span "Manager" at bounding box center [1295, 36] width 60 height 21
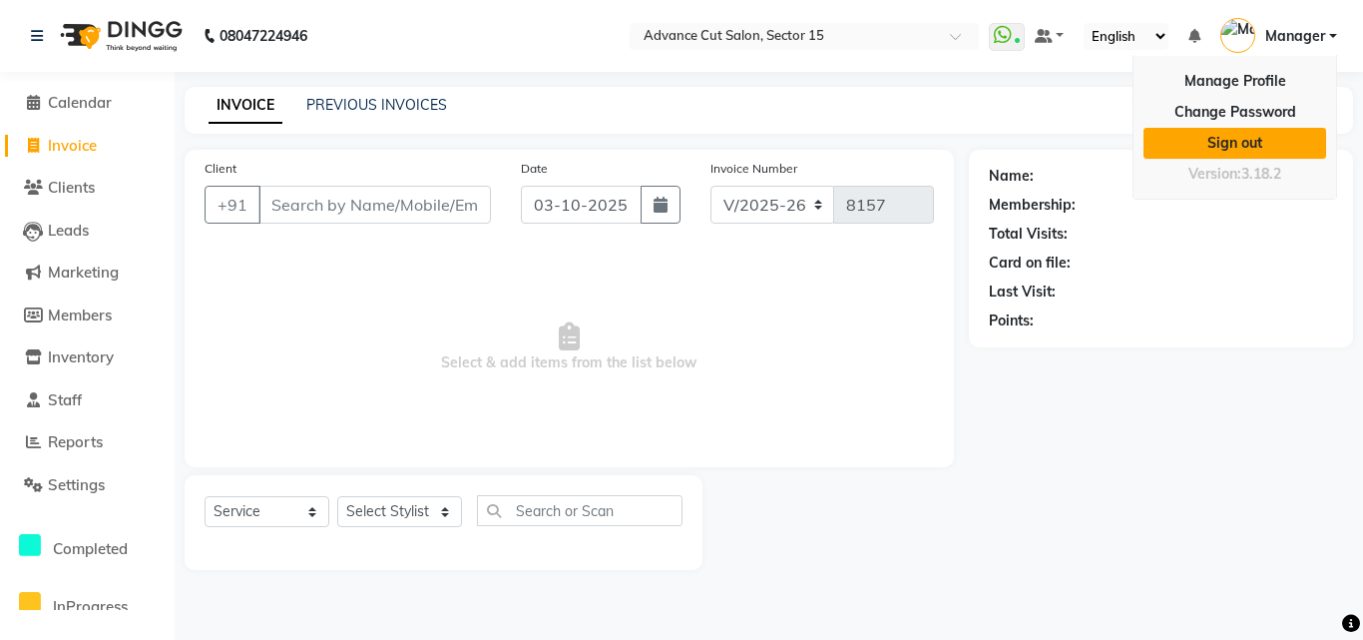
click at [1231, 143] on link "Sign out" at bounding box center [1234, 143] width 183 height 31
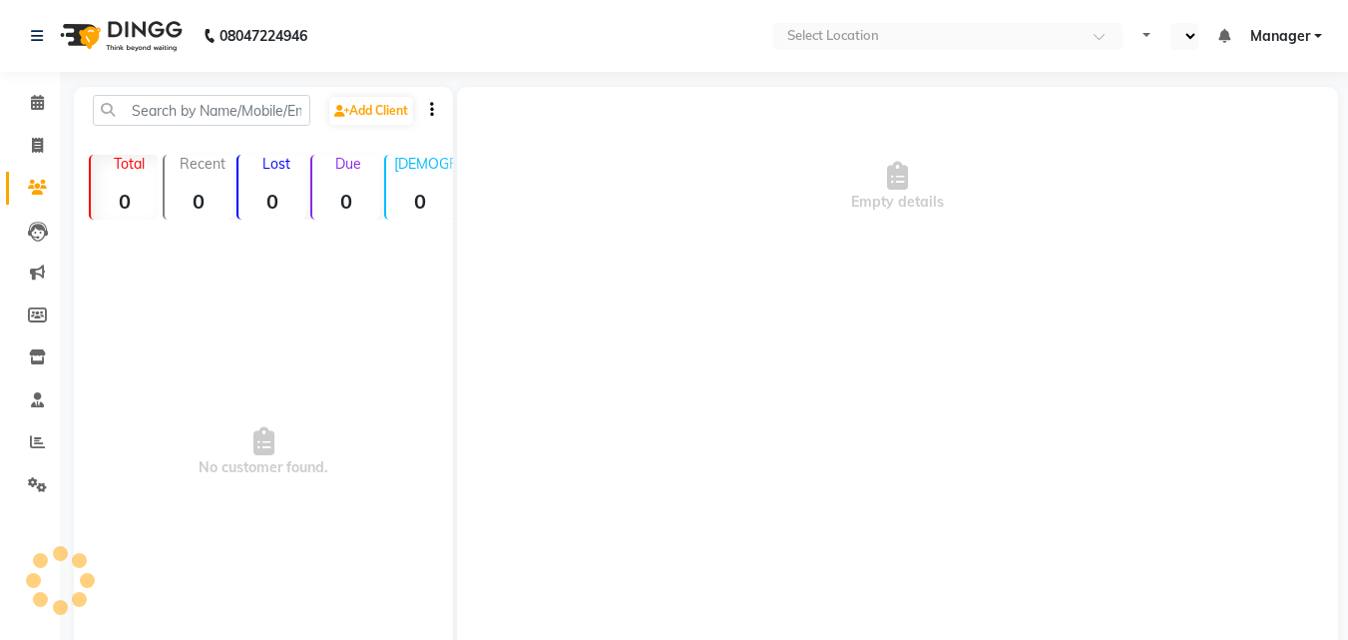
select select "en"
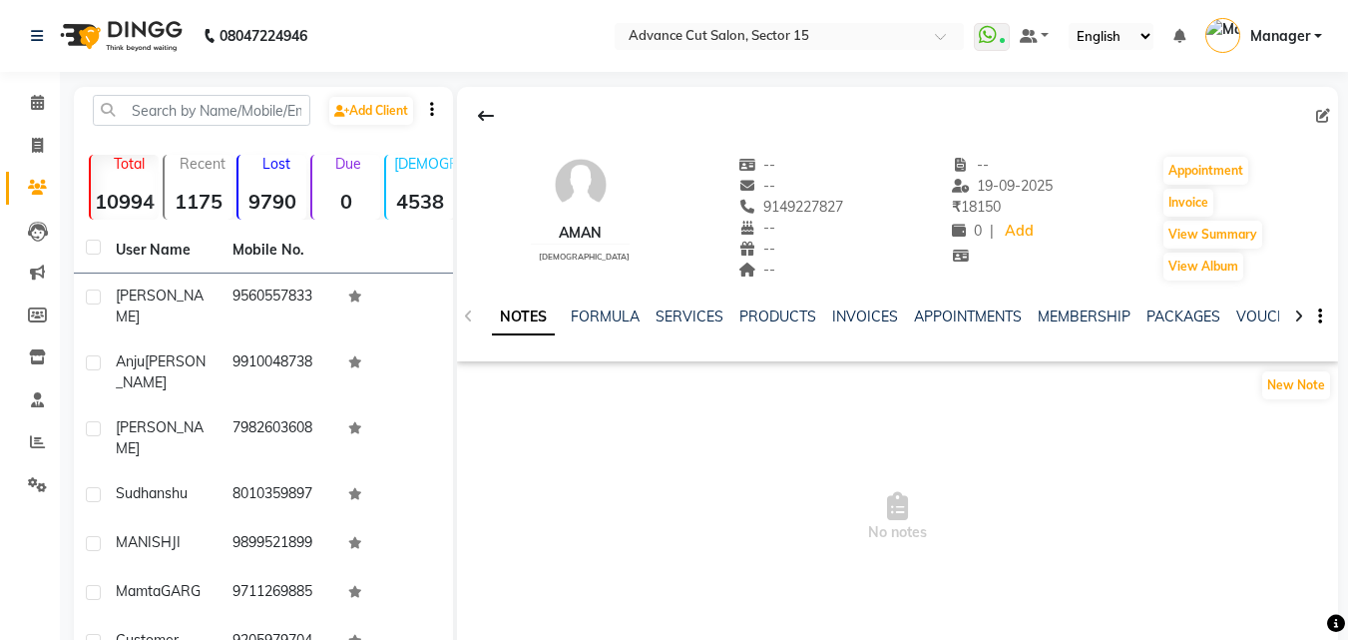
click at [839, 305] on div "NOTES FORMULA SERVICES PRODUCTS INVOICES APPOINTMENTS MEMBERSHIP PACKAGES VOUCH…" at bounding box center [897, 316] width 881 height 69
click at [839, 313] on link "INVOICES" at bounding box center [865, 316] width 66 height 18
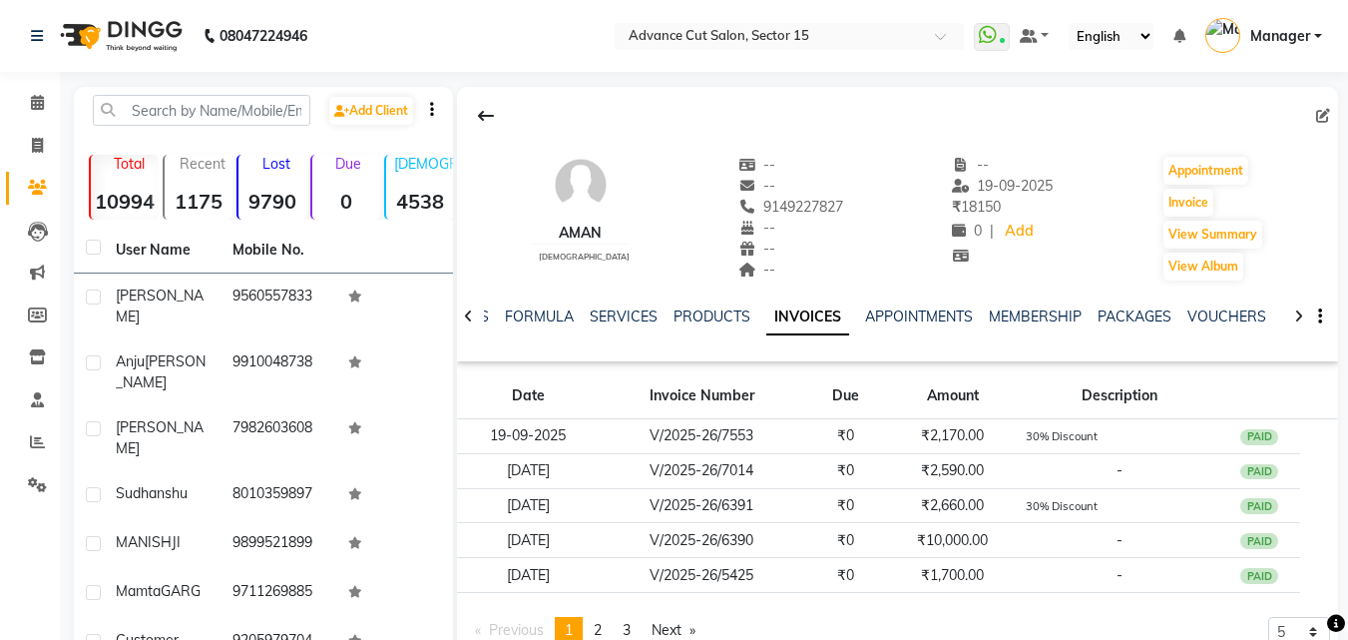
click at [873, 341] on div "NOTES FORMULA SERVICES PRODUCTS INVOICES APPOINTMENTS MEMBERSHIP PACKAGES VOUCH…" at bounding box center [873, 324] width 763 height 37
